Goal: Task Accomplishment & Management: Manage account settings

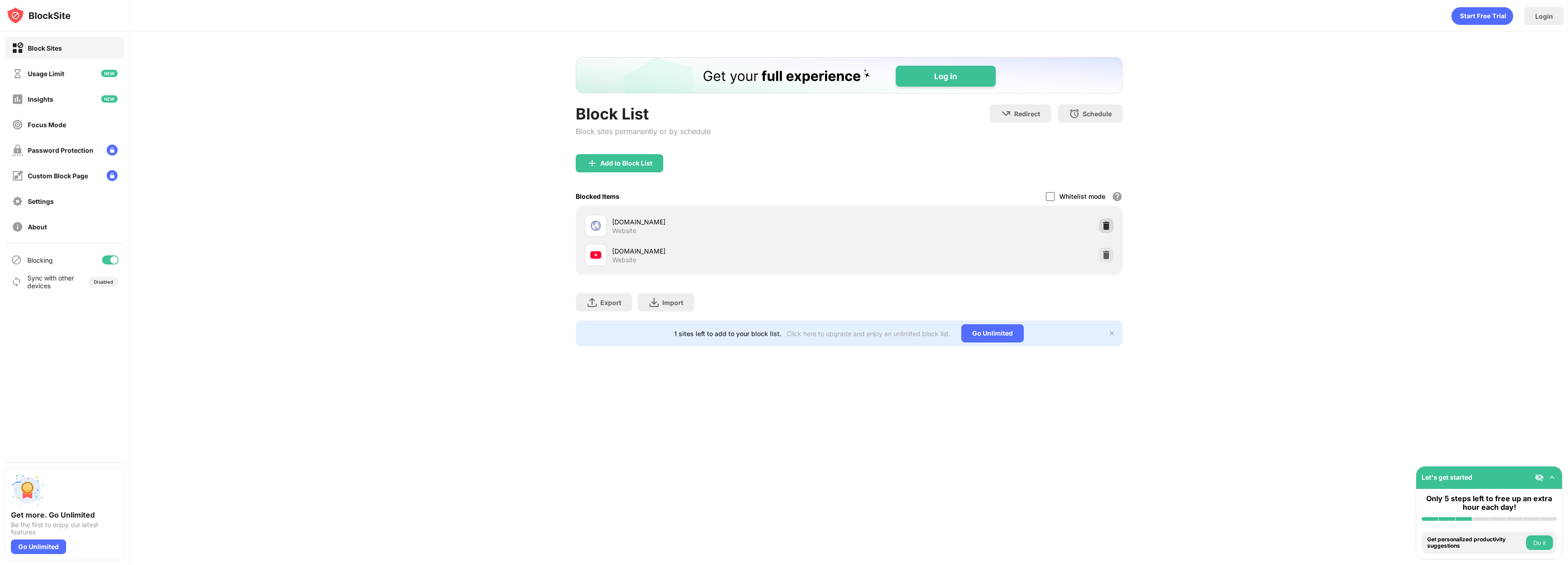
click at [1103, 223] on img at bounding box center [1106, 225] width 9 height 9
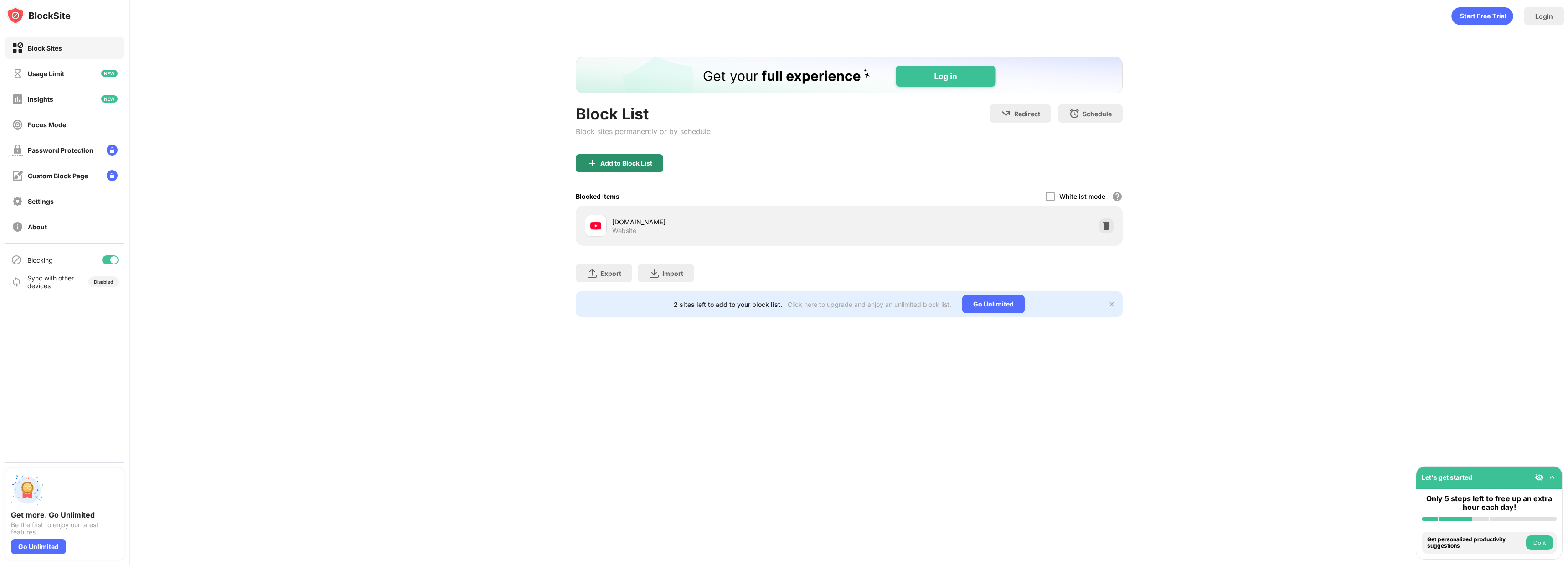
click at [646, 165] on div "Add to Block List" at bounding box center [626, 163] width 52 height 7
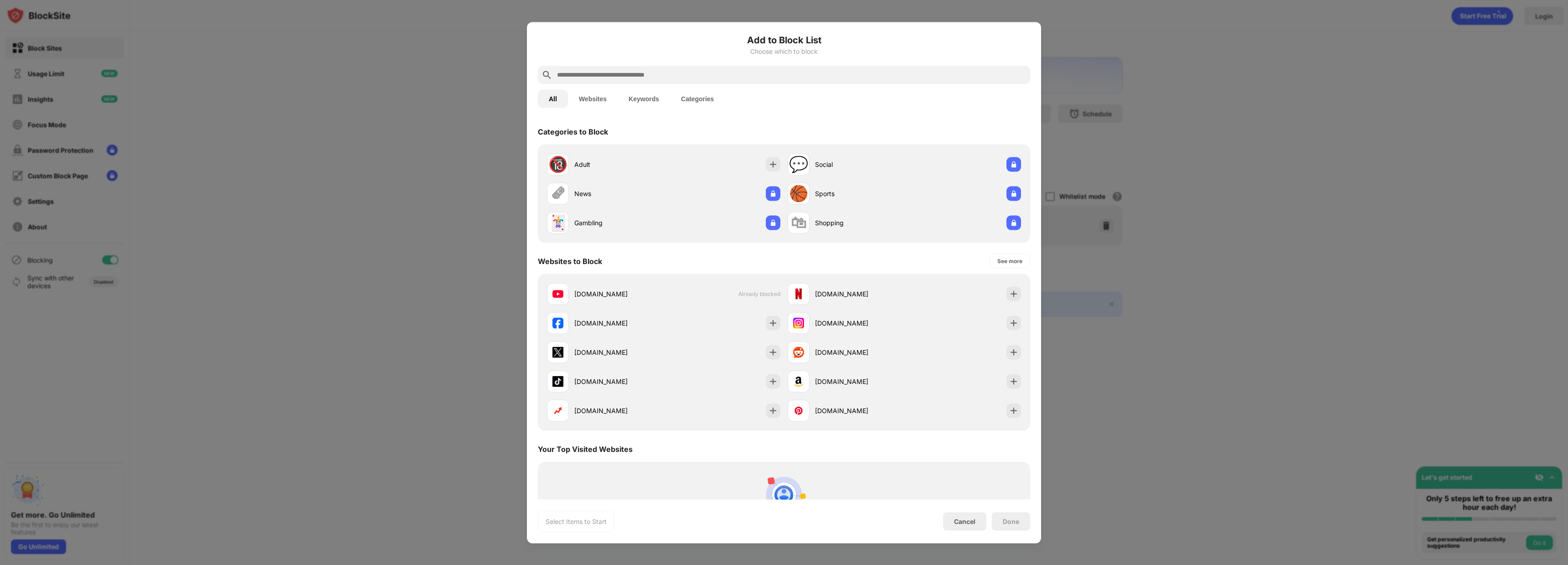
click at [597, 74] on input "text" at bounding box center [791, 75] width 471 height 11
click at [426, 118] on div at bounding box center [784, 282] width 1568 height 565
